Goal: Task Accomplishment & Management: Complete application form

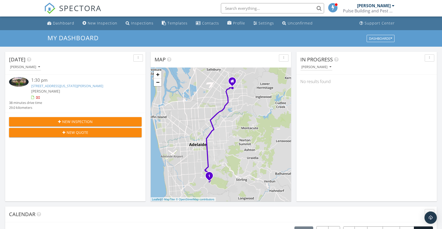
scroll to position [1, 0]
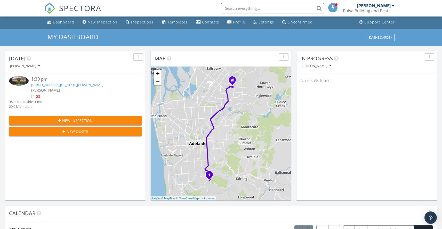
click at [56, 25] on div "Dashboard" at bounding box center [63, 22] width 21 height 5
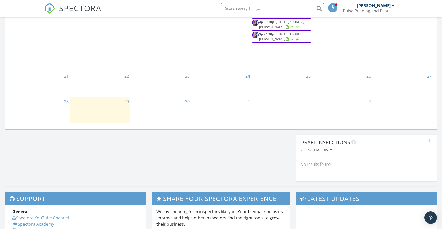
scroll to position [358, 0]
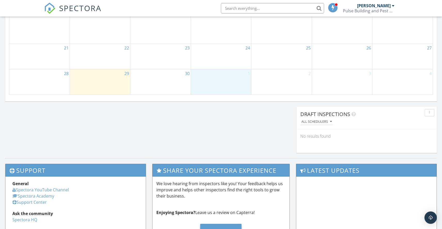
click at [219, 76] on div "1" at bounding box center [221, 81] width 60 height 25
click at [217, 52] on link "Inspection" at bounding box center [220, 55] width 27 height 8
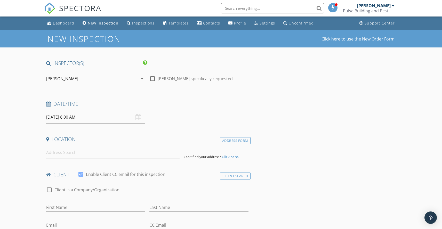
click at [81, 79] on div "[PERSON_NAME]" at bounding box center [92, 79] width 92 height 8
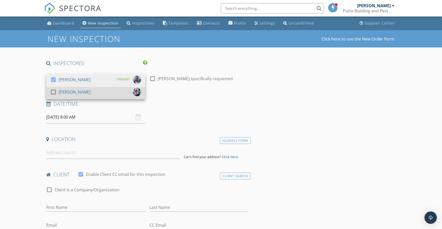
click at [55, 90] on div at bounding box center [53, 92] width 9 height 9
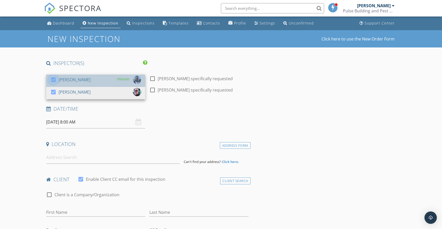
click at [55, 82] on div at bounding box center [53, 79] width 9 height 9
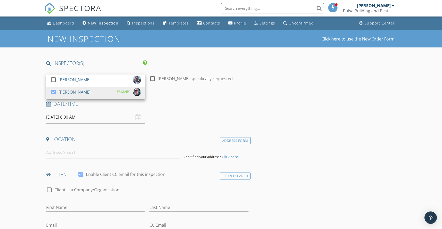
click at [62, 152] on input at bounding box center [112, 152] width 133 height 13
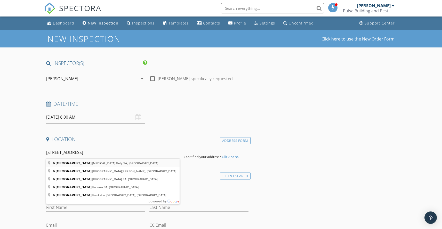
type input "6 Burns Street, Tea Tree Gully SA, Australia"
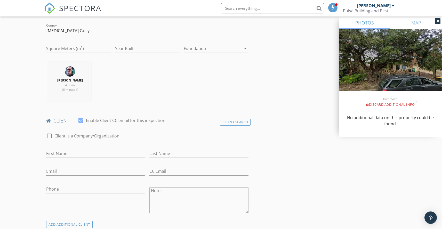
scroll to position [164, 0]
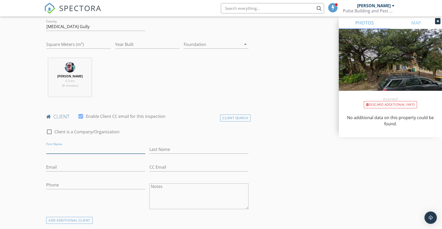
click at [74, 149] on input "First Name" at bounding box center [95, 149] width 99 height 9
click at [230, 116] on div "Client Search" at bounding box center [235, 118] width 30 height 7
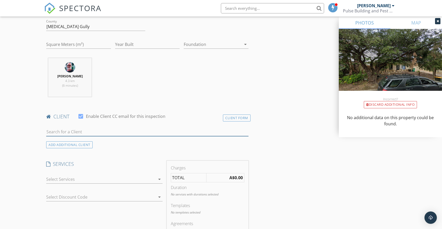
click at [94, 129] on input "text" at bounding box center [147, 132] width 202 height 9
type input "Bonny"
click at [83, 141] on div "Bonny Chevalier" at bounding box center [87, 141] width 52 height 6
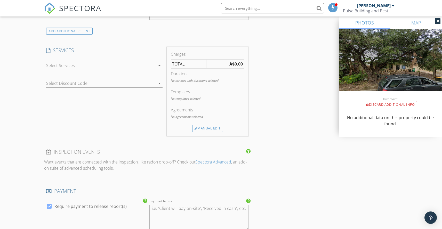
scroll to position [362, 0]
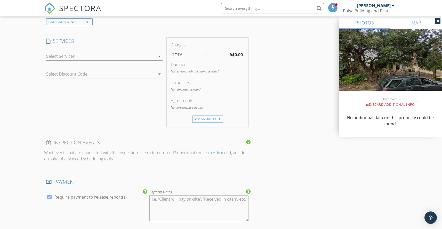
click at [159, 56] on icon "arrow_drop_down" at bounding box center [159, 56] width 6 height 6
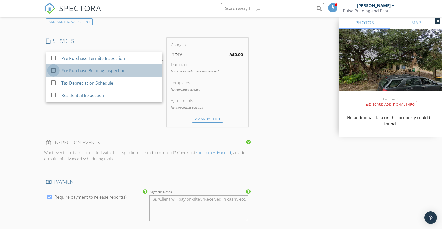
click at [55, 71] on div at bounding box center [53, 70] width 9 height 9
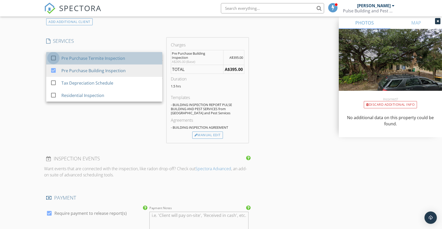
click at [54, 60] on div at bounding box center [53, 58] width 9 height 9
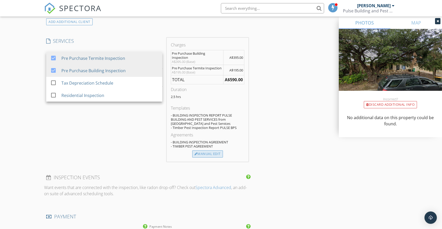
click at [212, 153] on div "Manual Edit" at bounding box center [207, 153] width 31 height 7
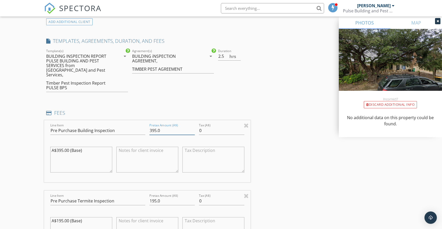
drag, startPoint x: 162, startPoint y: 127, endPoint x: 141, endPoint y: 123, distance: 21.7
click at [141, 123] on div "Line Item Pre Purchase Building Inspection Pretax Amount (A$) 395.0 Tax (A$) 0 …" at bounding box center [147, 151] width 206 height 62
type input "400"
drag, startPoint x: 164, startPoint y: 196, endPoint x: 143, endPoint y: 192, distance: 21.0
click at [149, 196] on div "Pretax Amount (A$) 195.0" at bounding box center [172, 202] width 50 height 18
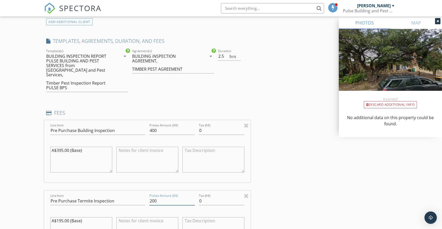
type input "200"
drag, startPoint x: 204, startPoint y: 125, endPoint x: 166, endPoint y: 126, distance: 37.7
click at [175, 128] on div "Line Item Pre Purchase Building Inspection Pretax Amount (A$) 400 Tax (A$) 0 A$…" at bounding box center [147, 151] width 206 height 62
drag, startPoint x: 157, startPoint y: 126, endPoint x: 169, endPoint y: 126, distance: 12.4
click at [169, 126] on input "40036.36" at bounding box center [171, 130] width 45 height 9
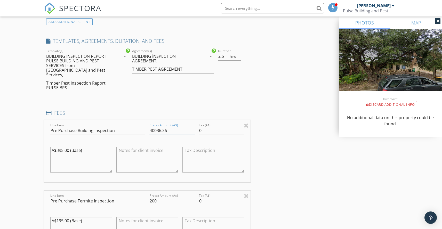
type input "400"
drag, startPoint x: 205, startPoint y: 125, endPoint x: 193, endPoint y: 126, distance: 11.9
click at [193, 126] on div "Line Item Pre Purchase Building Inspection Pretax Amount (A$) 400 Tax (A$) 0 A$…" at bounding box center [147, 151] width 206 height 62
drag, startPoint x: 203, startPoint y: 126, endPoint x: 193, endPoint y: 126, distance: 10.3
click at [193, 126] on div "Line Item Pre Purchase Building Inspection Pretax Amount (A$) 400 Tax (A$) 0 A$…" at bounding box center [147, 151] width 206 height 62
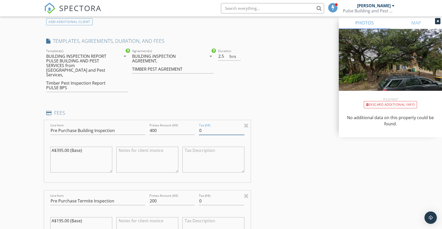
paste input "36.36"
type input "36.36"
click at [170, 126] on input "400" at bounding box center [171, 130] width 45 height 9
drag, startPoint x: 169, startPoint y: 125, endPoint x: 130, endPoint y: 124, distance: 38.7
click at [133, 124] on div "Line Item Pre Purchase Building Inspection Pretax Amount (A$) 400 Tax (A$) 36.3…" at bounding box center [147, 151] width 206 height 62
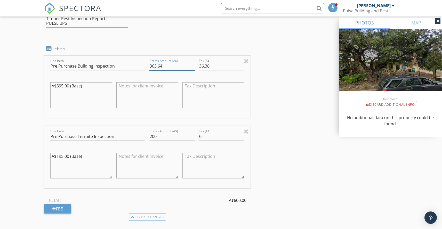
scroll to position [466, 0]
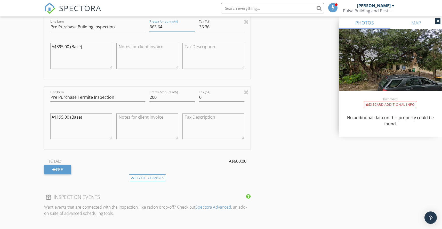
type input "363.64"
drag, startPoint x: 160, startPoint y: 93, endPoint x: 132, endPoint y: 95, distance: 28.2
click at [137, 94] on div "Line Item Pre Purchase Termite Inspection Pretax Amount (A$) 200 Tax (A$) 0 A$1…" at bounding box center [147, 118] width 206 height 62
drag, startPoint x: 206, startPoint y: 94, endPoint x: 176, endPoint y: 93, distance: 30.0
click at [179, 94] on div "Line Item Pre Purchase Termite Inspection Pretax Amount (A$) 200 Tax (A$) 0 A$1…" at bounding box center [147, 118] width 206 height 62
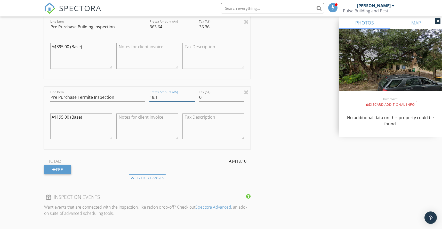
type input "18.18"
drag, startPoint x: 166, startPoint y: 93, endPoint x: 145, endPoint y: 92, distance: 21.2
click at [145, 92] on div "Line Item Pre Purchase Termite Inspection Pretax Amount (A$) 18.18 Tax (A$) 0 A…" at bounding box center [147, 118] width 206 height 62
drag, startPoint x: 206, startPoint y: 94, endPoint x: 192, endPoint y: 93, distance: 13.7
click at [192, 93] on div "Line Item Pre Purchase Termite Inspection Pretax Amount (A$) Tax (A$) 0 A$195.0…" at bounding box center [147, 118] width 206 height 62
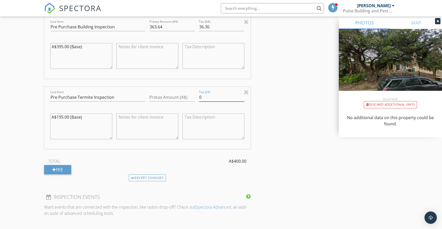
drag, startPoint x: 204, startPoint y: 93, endPoint x: 199, endPoint y: 93, distance: 5.2
click at [199, 93] on input "0" at bounding box center [221, 97] width 45 height 9
paste input "18.18"
type input "18.18"
click at [151, 93] on input "Pretax Amount (A$)" at bounding box center [171, 97] width 45 height 9
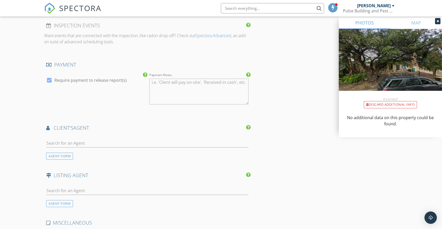
scroll to position [667, 0]
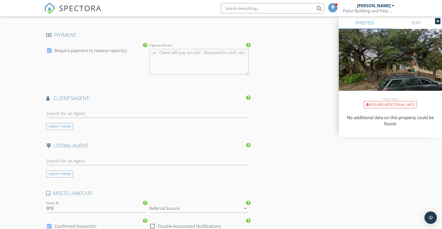
type input "181.82"
click at [81, 157] on input "text" at bounding box center [147, 161] width 202 height 9
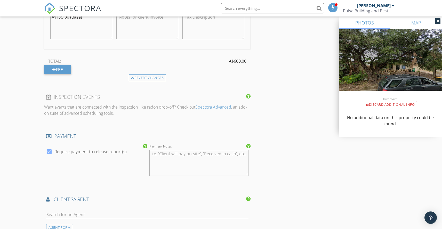
scroll to position [697, 0]
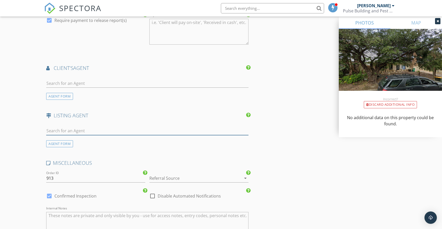
click at [68, 127] on input "text" at bounding box center [147, 131] width 202 height 9
type input "Reb"
click at [88, 140] on div "No results found. Click to add a new Agent" at bounding box center [87, 142] width 78 height 6
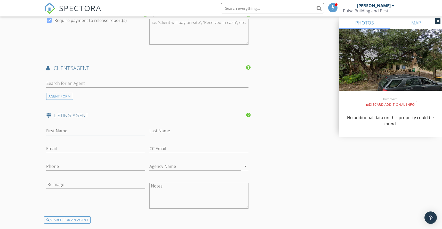
click at [76, 127] on input "First Name" at bounding box center [95, 131] width 99 height 9
type input "Rebecca"
click at [61, 144] on input "Email" at bounding box center [95, 148] width 99 height 9
paste input "[EMAIL_ADDRESS][DOMAIN_NAME]"
type input "[EMAIL_ADDRESS][DOMAIN_NAME]"
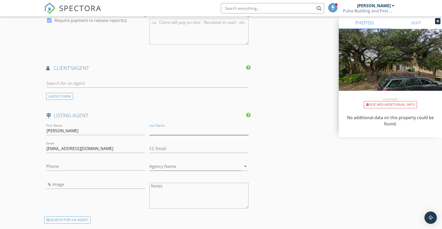
click at [173, 127] on input "Last Name" at bounding box center [198, 131] width 99 height 9
type input "Dartnall"
click at [60, 162] on input "Phone" at bounding box center [95, 166] width 99 height 9
click at [57, 162] on input "Phone" at bounding box center [95, 166] width 99 height 9
paste input "0413 934 346"
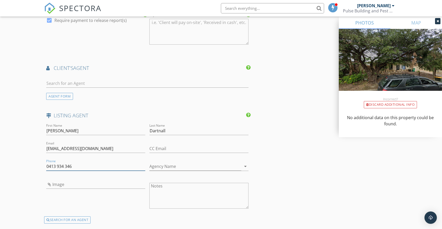
type input "0413 934 346"
click at [161, 162] on input "Agency Name" at bounding box center [195, 166] width 92 height 9
type input "First National"
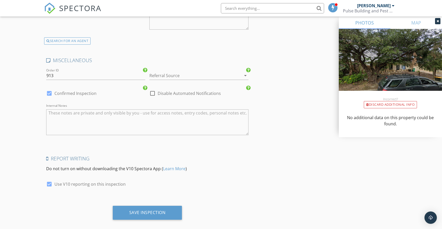
scroll to position [878, 0]
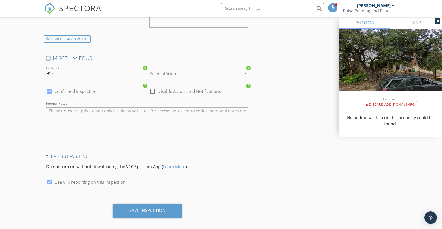
click at [153, 87] on div at bounding box center [152, 91] width 9 height 9
checkbox input "true"
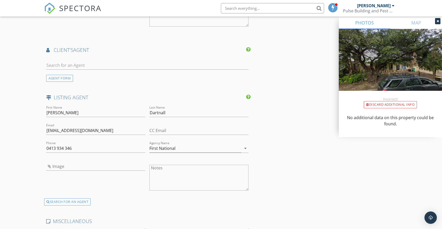
scroll to position [766, 0]
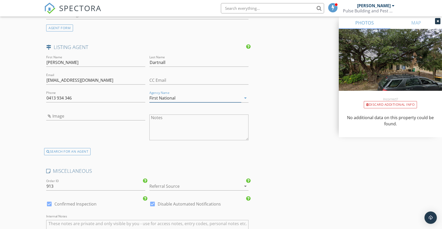
click at [184, 94] on input "First National" at bounding box center [195, 98] width 92 height 9
click at [191, 94] on input "First National" at bounding box center [195, 98] width 92 height 9
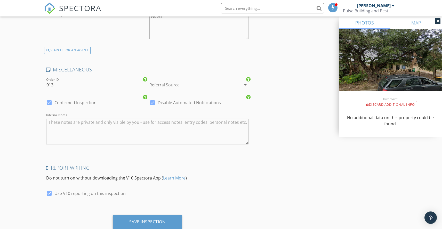
scroll to position [878, 0]
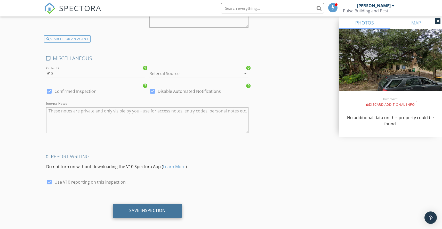
type input "First National [PERSON_NAME]"
click at [141, 208] on div "Save Inspection" at bounding box center [147, 210] width 36 height 5
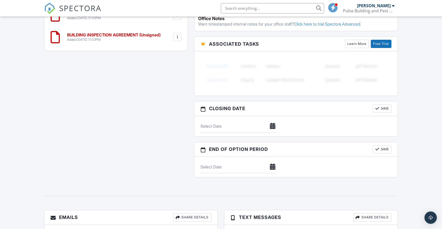
scroll to position [501, 0]
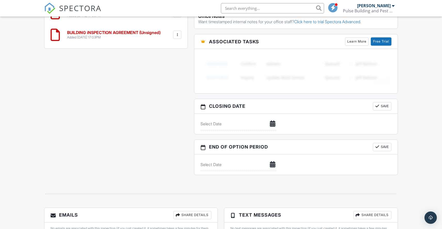
drag, startPoint x: 176, startPoint y: 36, endPoint x: 176, endPoint y: 24, distance: 11.6
click at [176, 24] on div "TIMBER PEST AGREEMENT (Unsigned) Added [DATE] 17:03PM Edit File [GEOGRAPHIC_DAT…" at bounding box center [115, 25] width 143 height 47
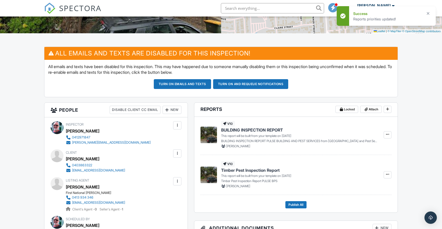
scroll to position [76, 0]
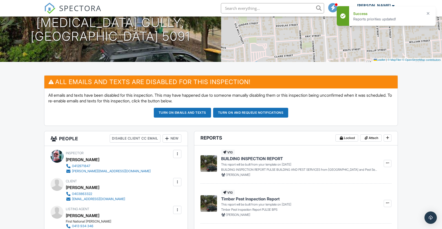
drag, startPoint x: 388, startPoint y: 79, endPoint x: 251, endPoint y: 0, distance: 158.0
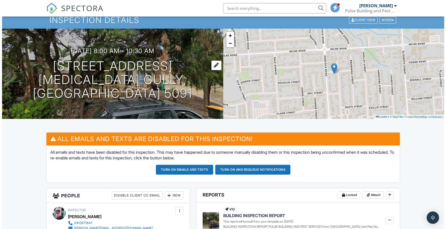
scroll to position [0, 0]
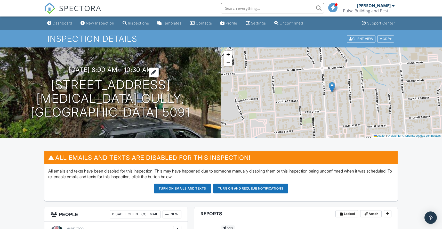
click at [107, 73] on h3 "01/10/2025 8:00 am - 10:30 am" at bounding box center [110, 69] width 83 height 7
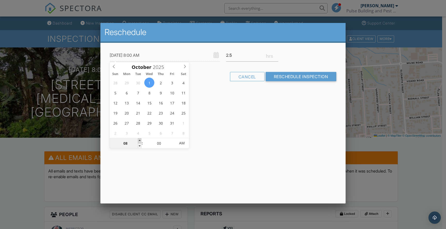
type input "01/10/2025 9:00 AM"
type input "09"
click at [139, 139] on span at bounding box center [140, 140] width 4 height 5
type input "[DATE] 10:00 AM"
type input "10"
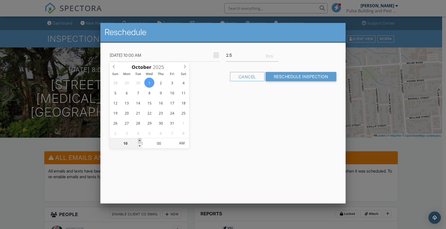
click at [139, 139] on span at bounding box center [140, 140] width 4 height 5
type input "01/10/2025 11:00 AM"
type input "11"
click at [139, 138] on span at bounding box center [140, 140] width 4 height 5
type input "01/10/2025 10:00 AM"
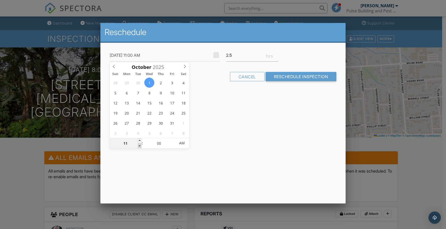
type input "10"
click at [138, 146] on span at bounding box center [140, 145] width 4 height 5
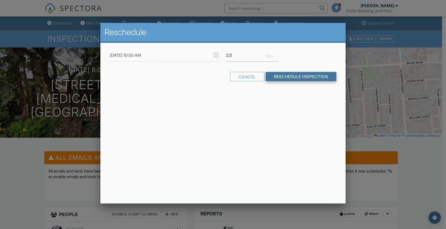
click at [289, 78] on input "Reschedule Inspection" at bounding box center [300, 76] width 71 height 9
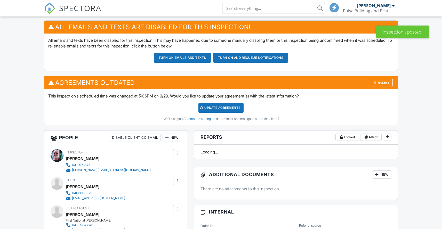
scroll to position [132, 0]
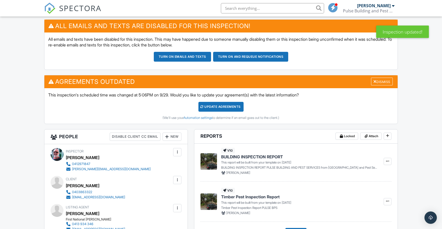
click at [221, 107] on div "Update Agreements" at bounding box center [220, 107] width 45 height 10
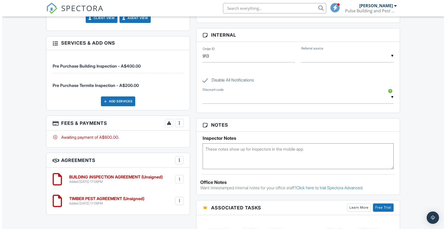
scroll to position [326, 0]
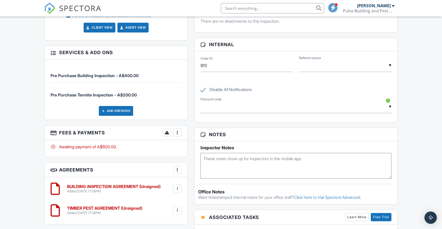
click at [176, 132] on div at bounding box center [177, 132] width 5 height 5
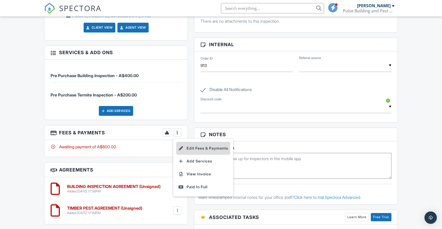
click at [192, 147] on li "Edit Fees & Payments" at bounding box center [203, 148] width 54 height 13
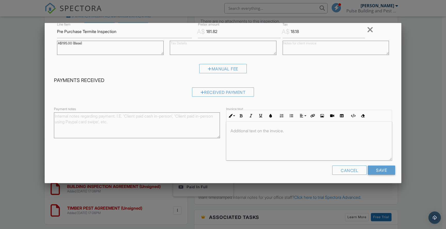
scroll to position [83, 0]
click at [230, 126] on p at bounding box center [308, 129] width 157 height 6
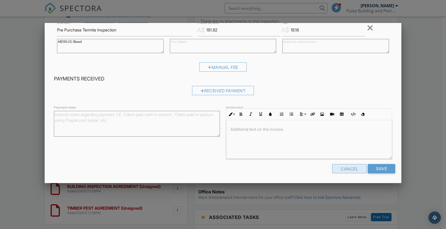
scroll to position [86, 0]
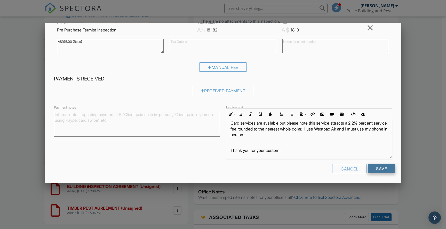
click at [375, 168] on input "Save" at bounding box center [381, 168] width 27 height 9
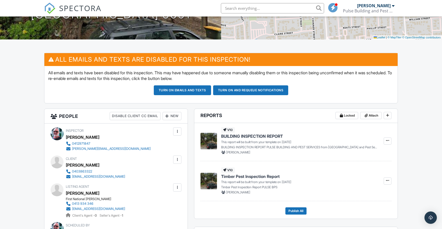
scroll to position [176, 0]
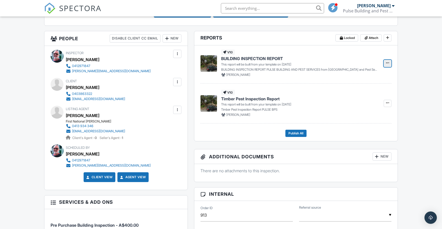
click at [387, 62] on icon at bounding box center [387, 63] width 3 height 4
click at [351, 76] on input "Build Now" at bounding box center [361, 77] width 53 height 12
click at [387, 65] on span at bounding box center [387, 62] width 5 height 5
click at [245, 59] on span "BUILDING INSPECTION REPORT" at bounding box center [252, 59] width 62 height 6
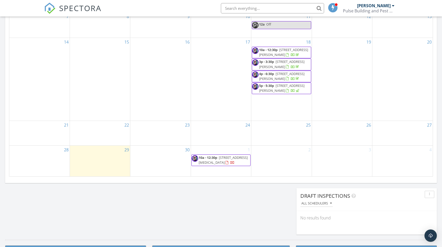
scroll to position [275, 0]
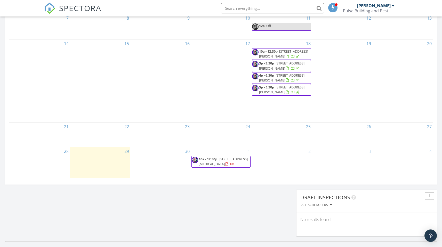
click at [234, 159] on span "[STREET_ADDRESS][MEDICAL_DATA]" at bounding box center [223, 162] width 49 height 10
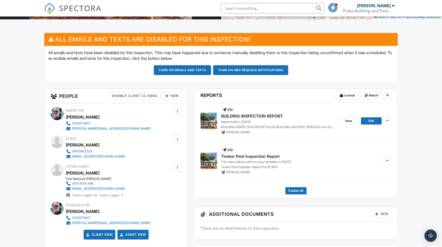
scroll to position [164, 0]
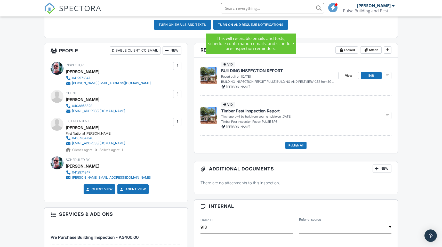
click at [250, 24] on button "Turn on and Requeue Notifications" at bounding box center [250, 25] width 75 height 10
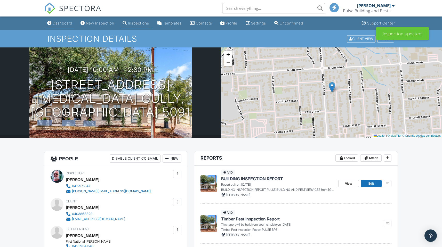
click at [62, 23] on div "Dashboard" at bounding box center [63, 23] width 20 height 4
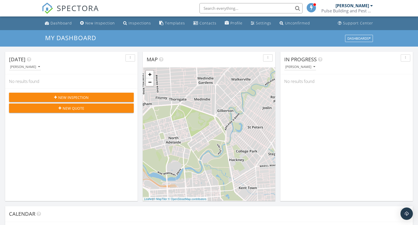
click at [371, 5] on div at bounding box center [372, 6] width 3 height 4
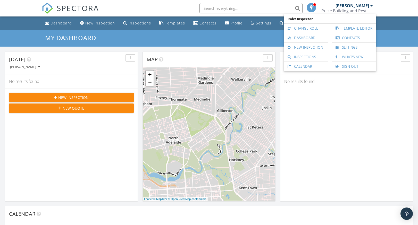
click at [193, 42] on div "My Dashboard Dashboards" at bounding box center [209, 38] width 328 height 8
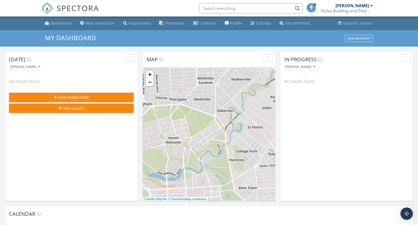
click at [372, 5] on div at bounding box center [372, 6] width 3 height 4
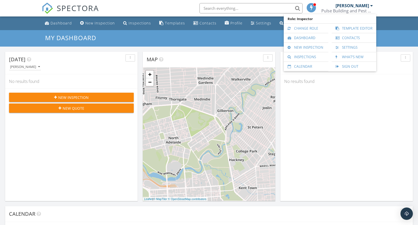
click at [16, 34] on div "My Dashboard Dashboards" at bounding box center [209, 38] width 418 height 17
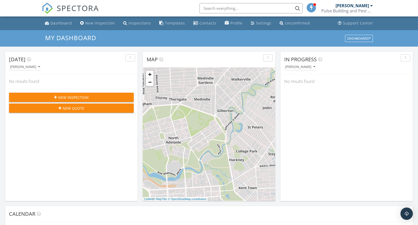
click at [17, 34] on div "My Dashboard Dashboards" at bounding box center [209, 38] width 418 height 17
click at [37, 39] on div "My Dashboard Dashboards" at bounding box center [209, 38] width 418 height 17
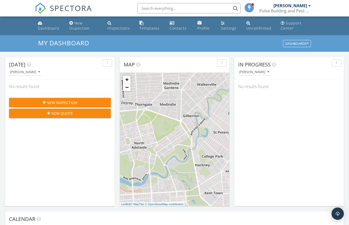
click at [309, 5] on div at bounding box center [310, 6] width 3 height 4
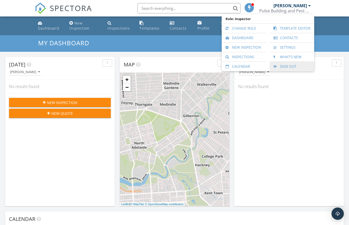
click at [288, 65] on link "Sign Out" at bounding box center [291, 66] width 39 height 9
